Goal: Use online tool/utility: Utilize a website feature to perform a specific function

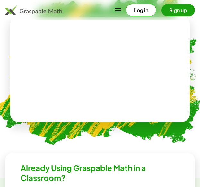
scroll to position [246, 0]
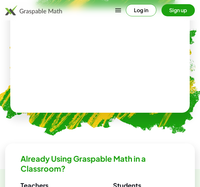
click at [106, 51] on video at bounding box center [100, 60] width 96 height 48
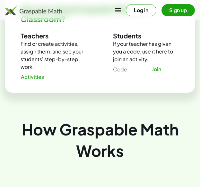
scroll to position [342, 0]
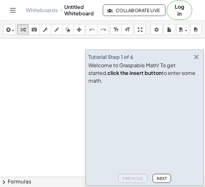
click at [198, 61] on icon "button" at bounding box center [196, 57] width 8 height 8
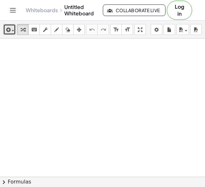
click at [11, 27] on div "button" at bounding box center [9, 30] width 9 height 8
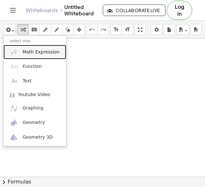
click at [27, 48] on link "Math Expression" at bounding box center [35, 52] width 63 height 14
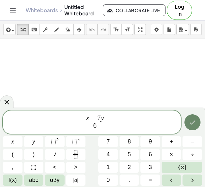
click at [198, 119] on button "Done" at bounding box center [192, 122] width 16 height 16
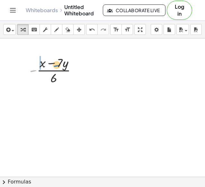
drag, startPoint x: 32, startPoint y: 71, endPoint x: 56, endPoint y: 66, distance: 24.0
click at [56, 66] on div at bounding box center [55, 70] width 59 height 32
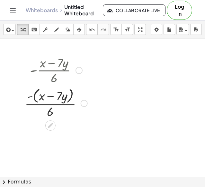
click at [31, 97] on div at bounding box center [55, 103] width 69 height 34
click at [31, 97] on div at bounding box center [55, 103] width 63 height 32
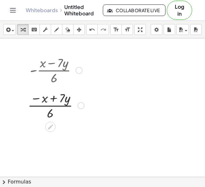
drag, startPoint x: 82, startPoint y: 140, endPoint x: 87, endPoint y: 105, distance: 35.3
click at [50, 106] on div "· ( x · 7 · y ) · 6 − +" at bounding box center [50, 106] width 0 height 0
